Goal: Transaction & Acquisition: Obtain resource

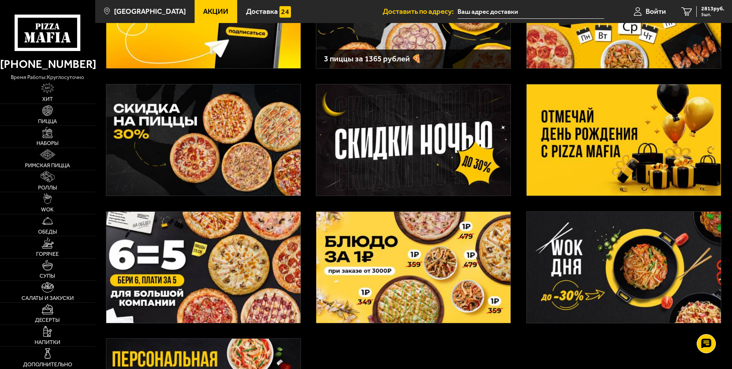
click at [558, 153] on img at bounding box center [624, 139] width 194 height 111
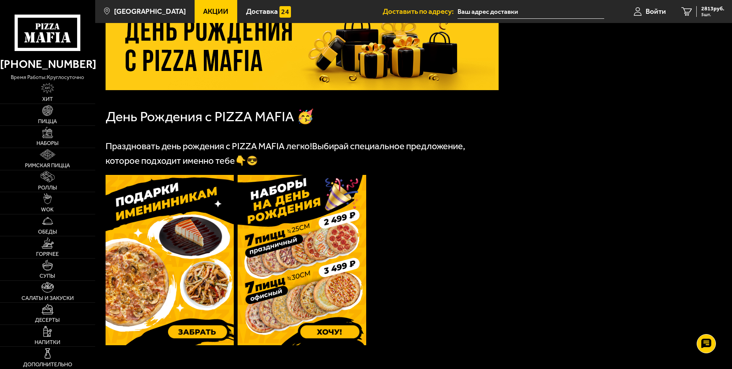
scroll to position [115, 0]
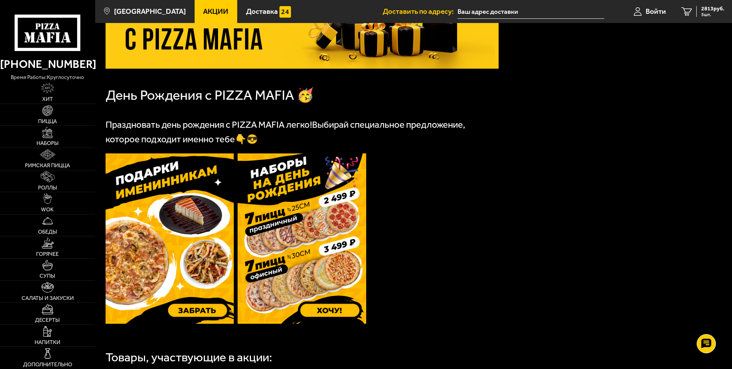
click at [318, 199] on img at bounding box center [302, 239] width 129 height 170
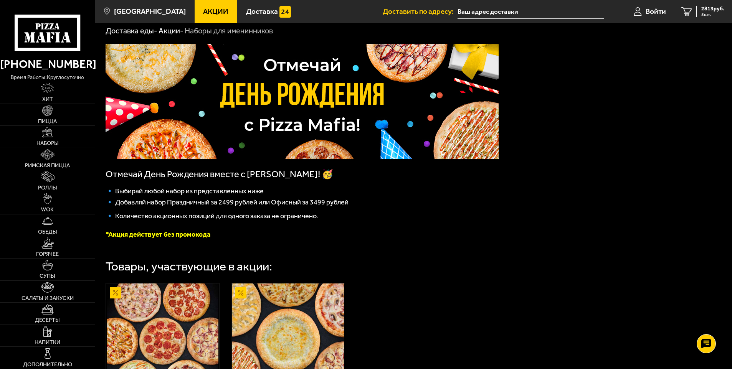
scroll to position [38, 0]
